Goal: Information Seeking & Learning: Learn about a topic

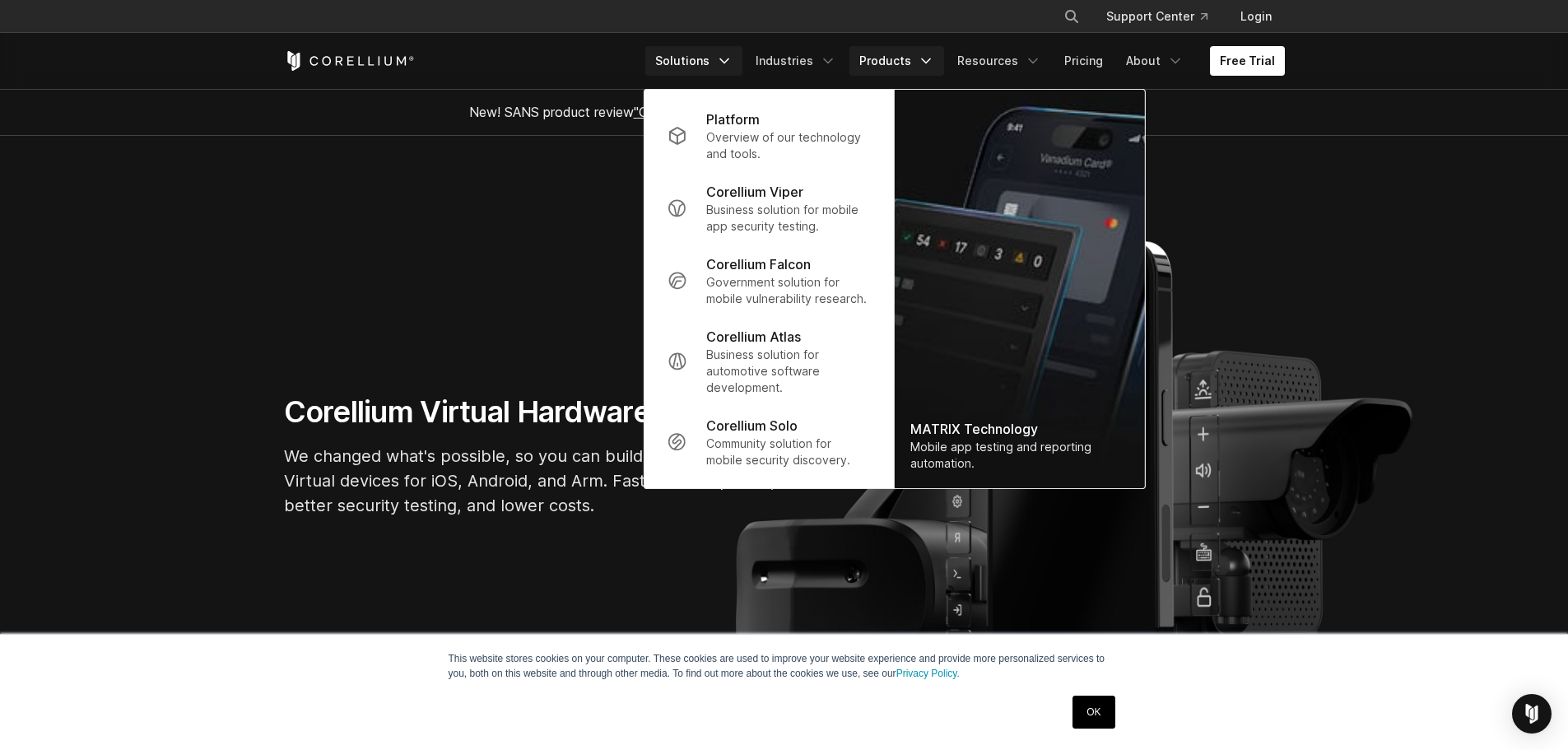
click at [696, 51] on link "Solutions" at bounding box center [693, 61] width 97 height 30
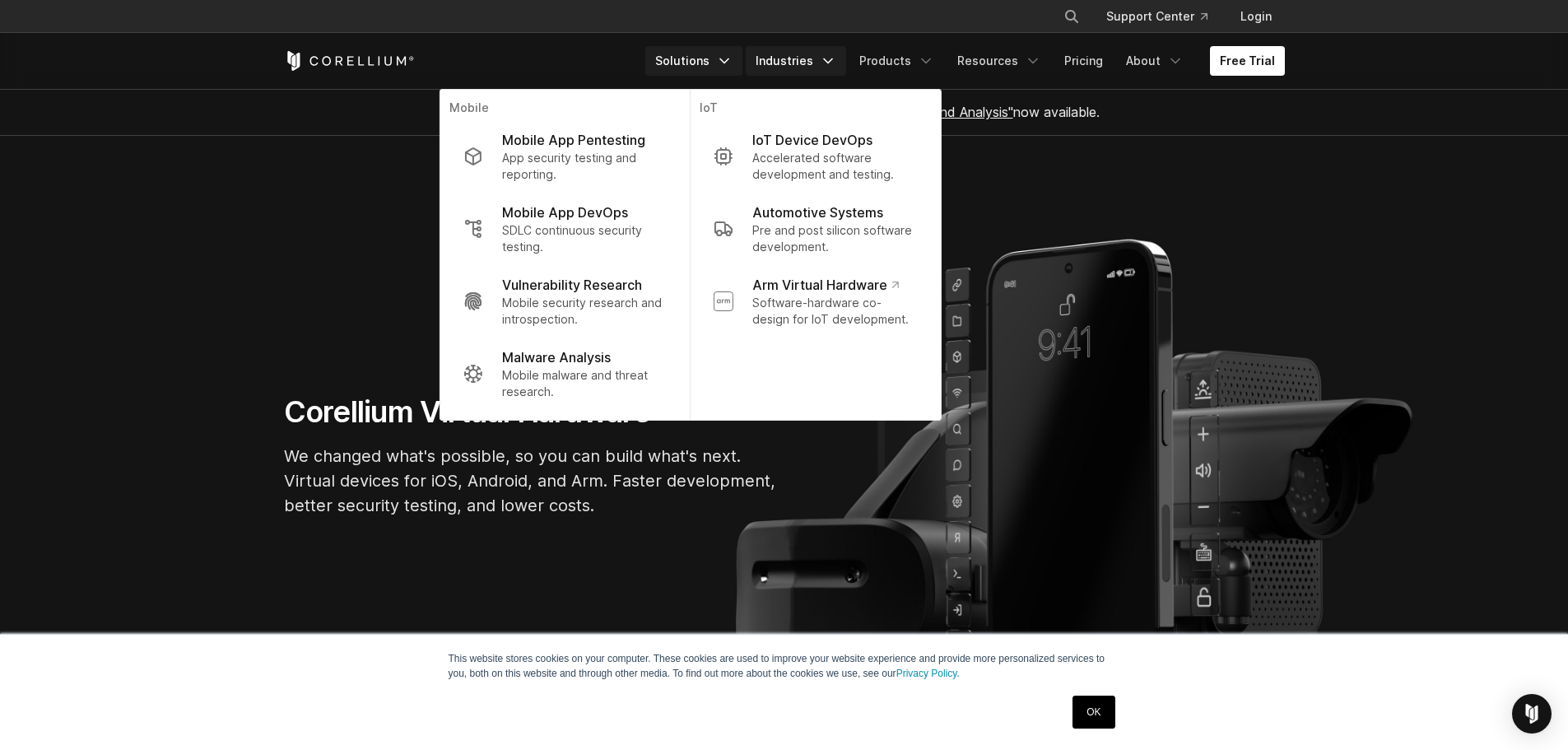
click at [809, 64] on link "Industries" at bounding box center [796, 61] width 100 height 30
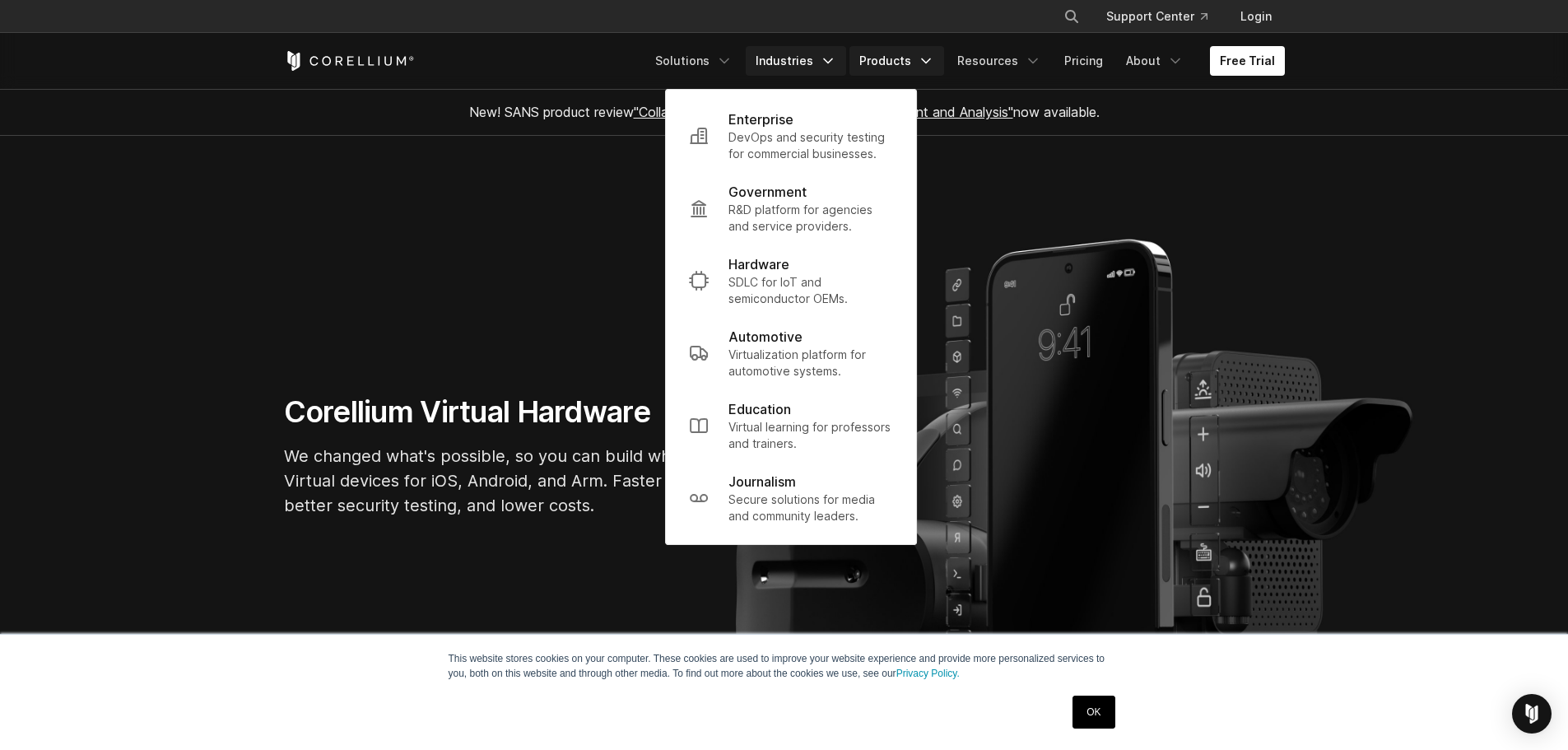
click at [893, 59] on link "Products" at bounding box center [896, 61] width 94 height 30
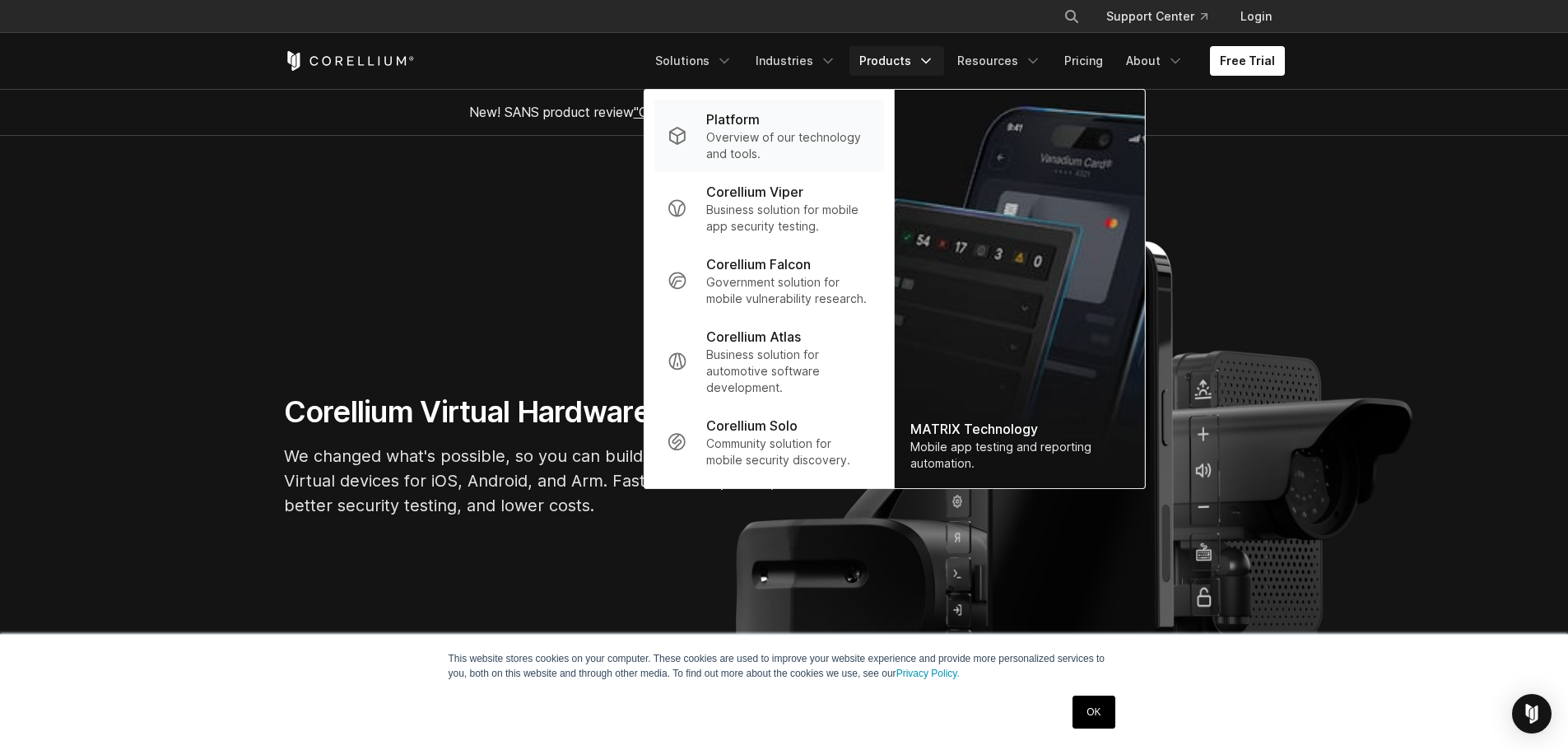
click at [798, 140] on p "Overview of our technology and tools." at bounding box center [788, 145] width 163 height 33
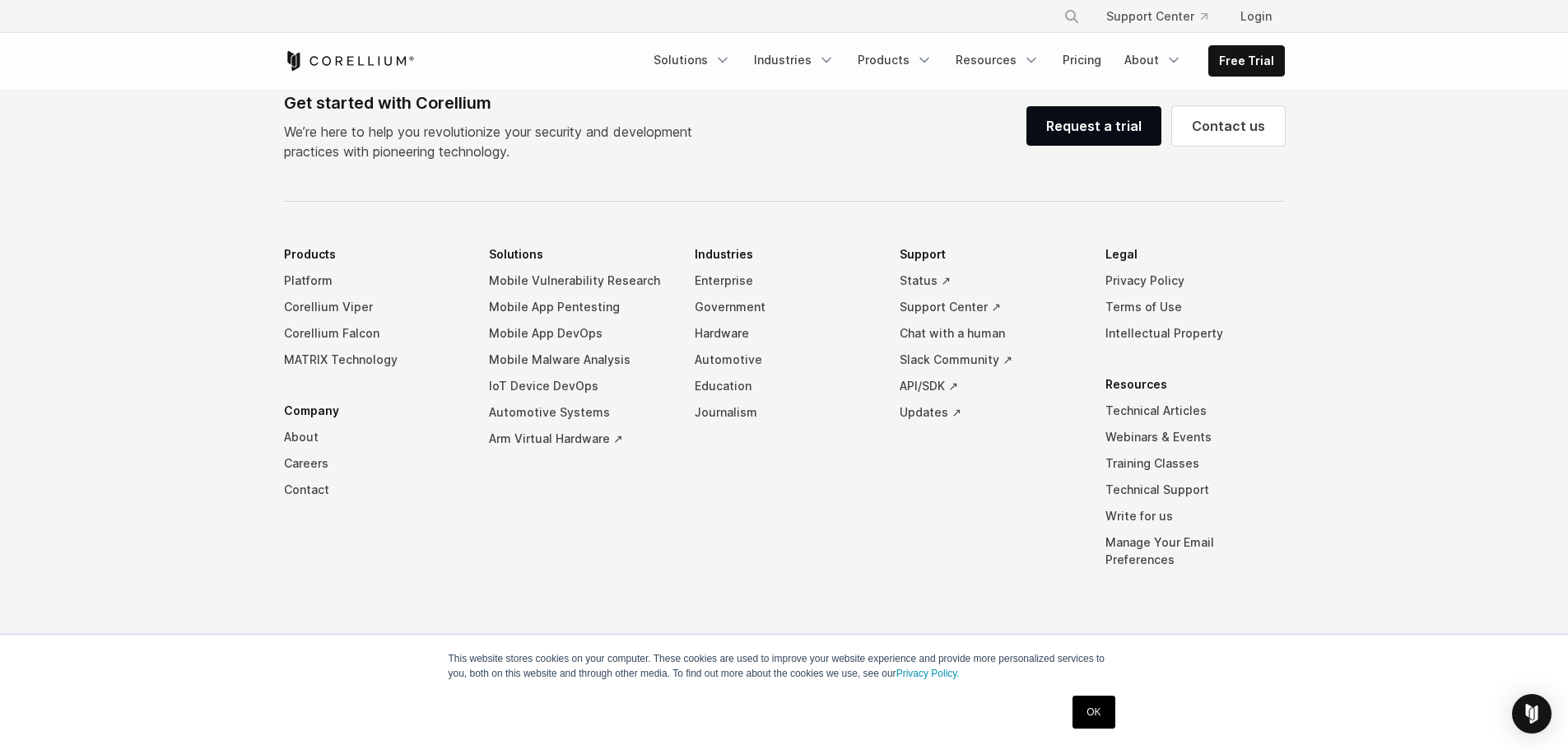
scroll to position [7820, 0]
